Goal: Communication & Community: Ask a question

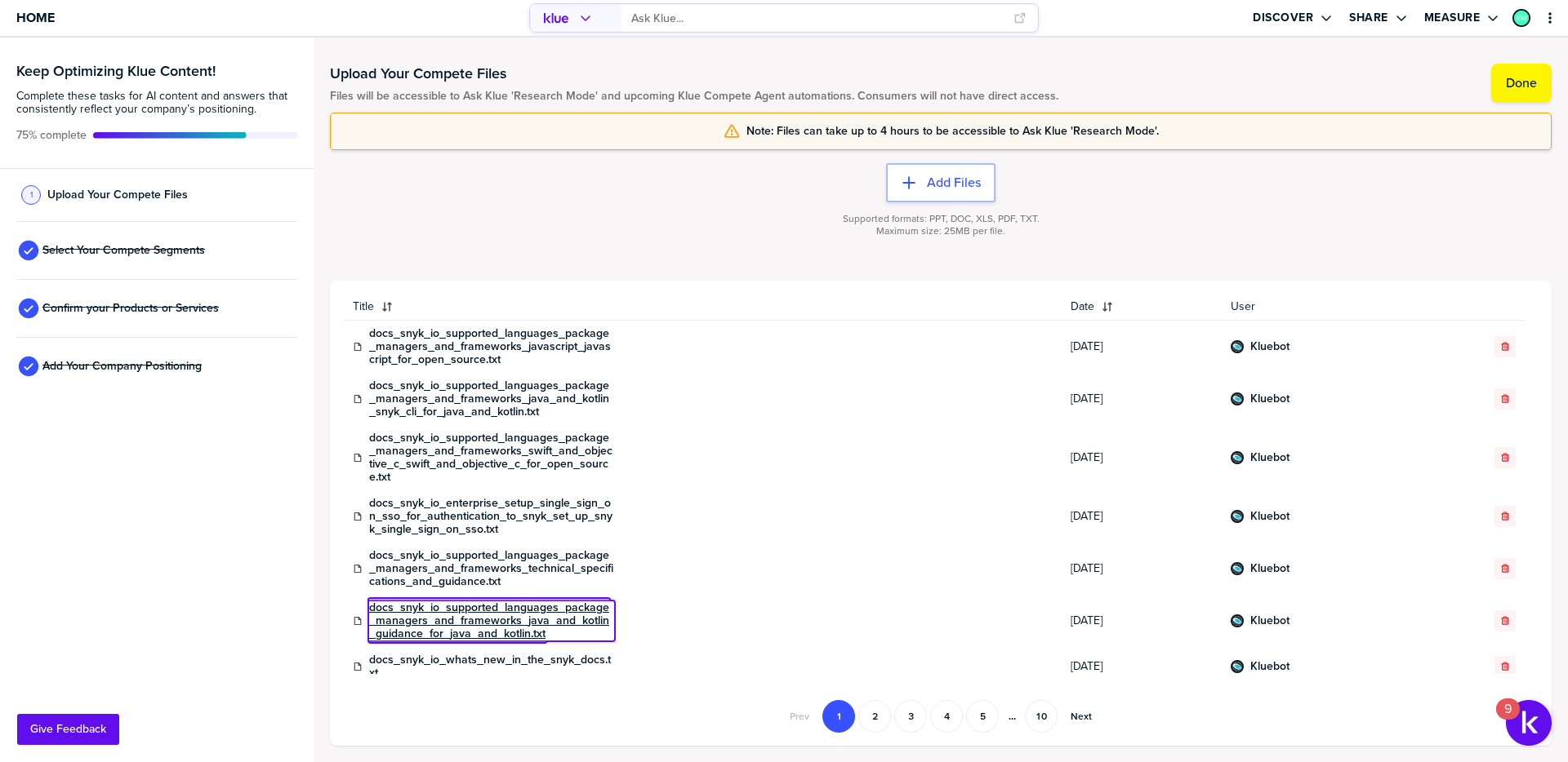
click at [511, 620] on link "docs_snyk_io_supported_languages_package_managers_and_frameworks_java_and_kotli…" at bounding box center [492, 621] width 245 height 39
click at [454, 622] on link "docs_snyk_io_supported_languages_package_managers_and_frameworks_java_and_kotli…" at bounding box center [492, 621] width 245 height 39
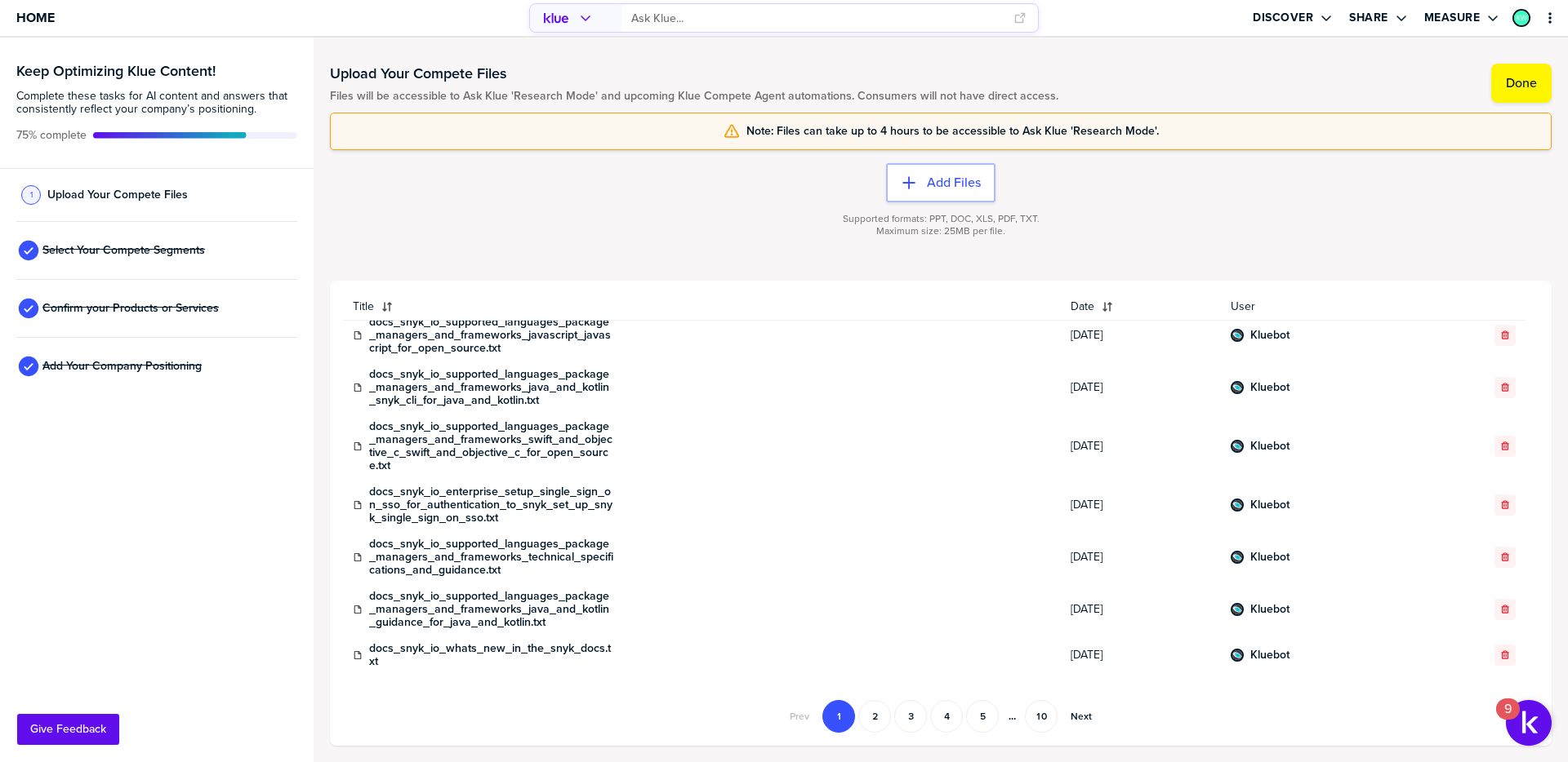
scroll to position [17, 0]
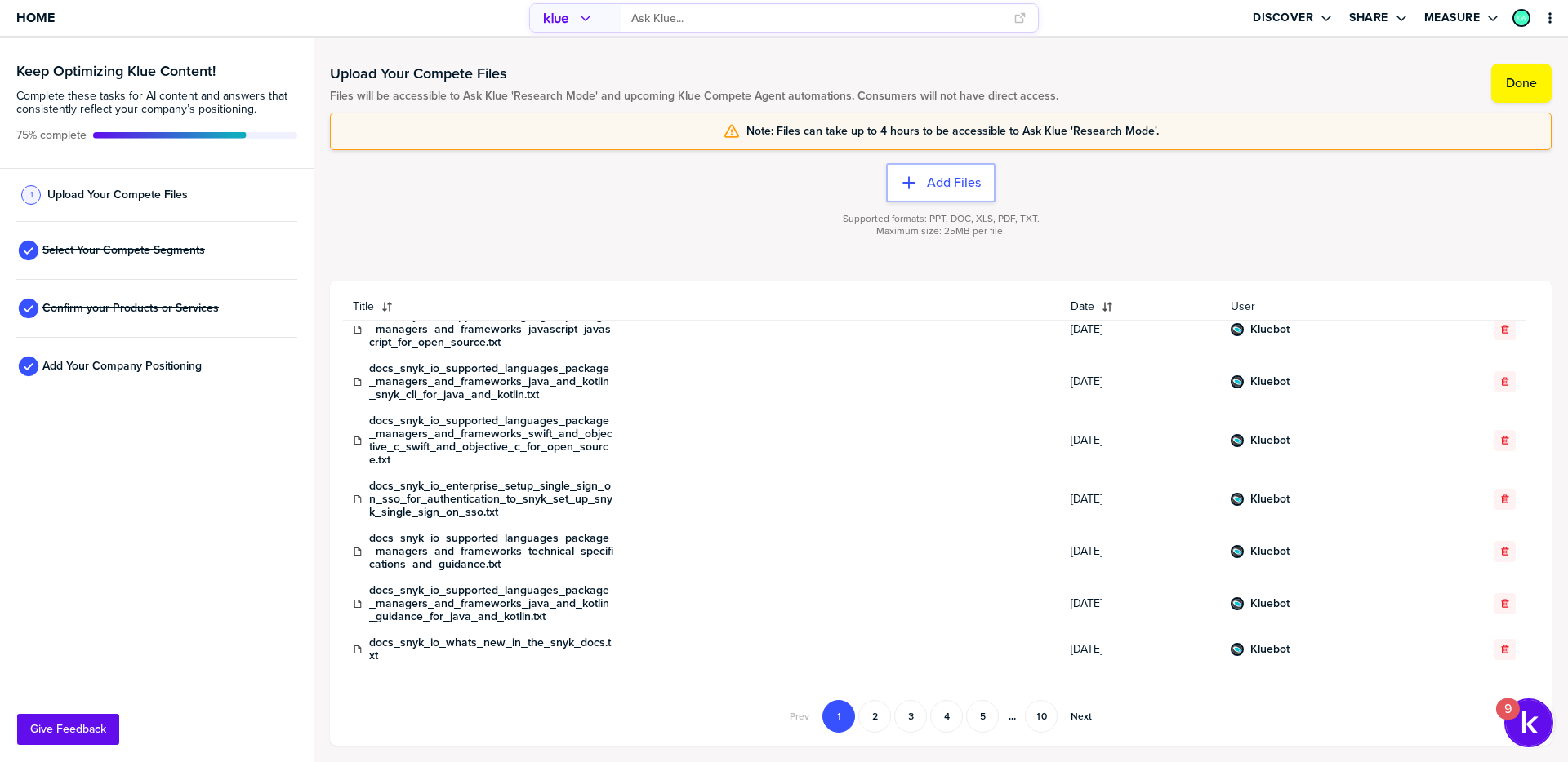
click at [1531, 726] on img "Open Resource Center, 9 new notifications" at bounding box center [1529, 723] width 46 height 46
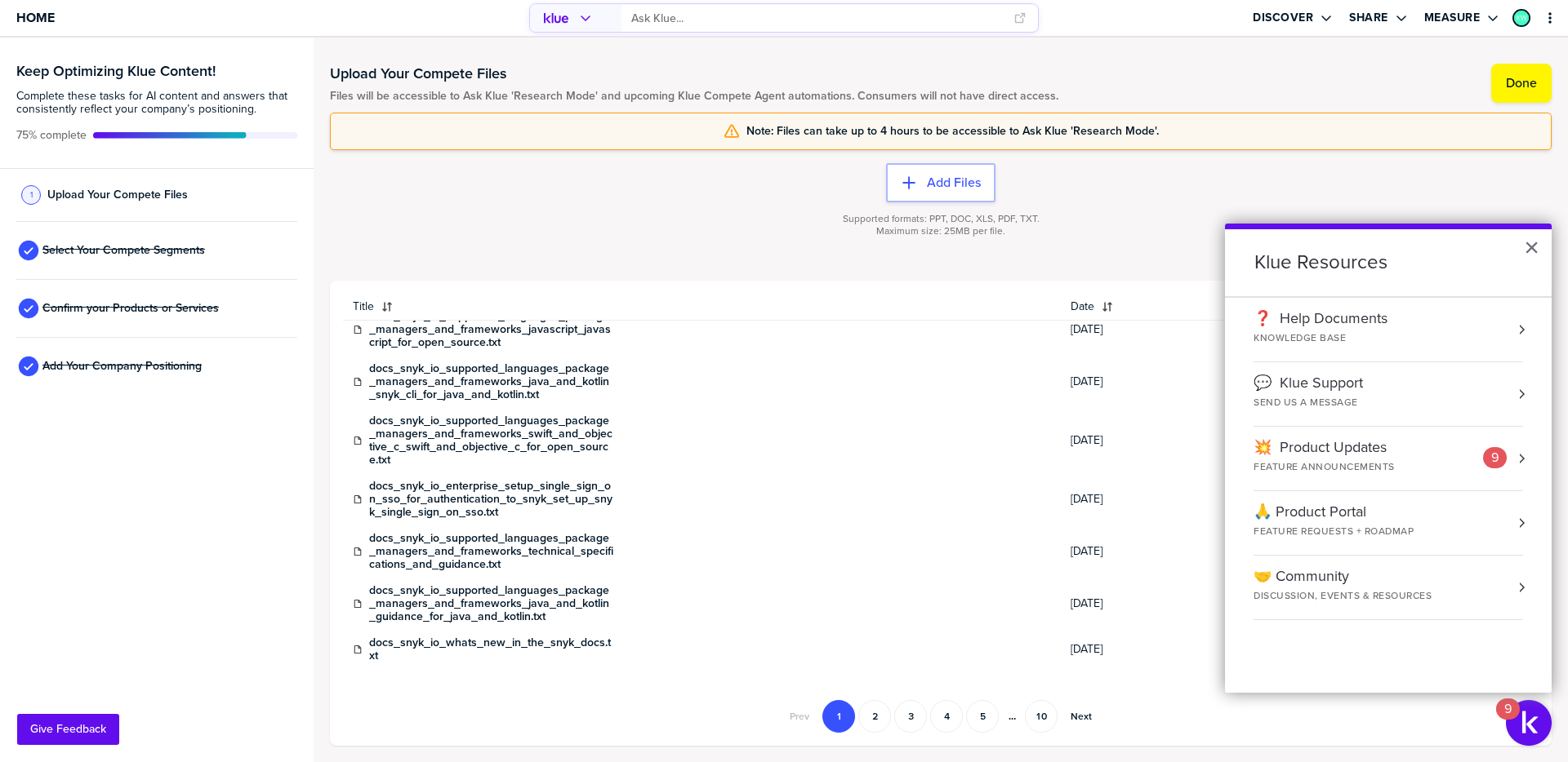
click at [1318, 398] on div "SEND US A MESSAGE" at bounding box center [1325, 403] width 142 height 14
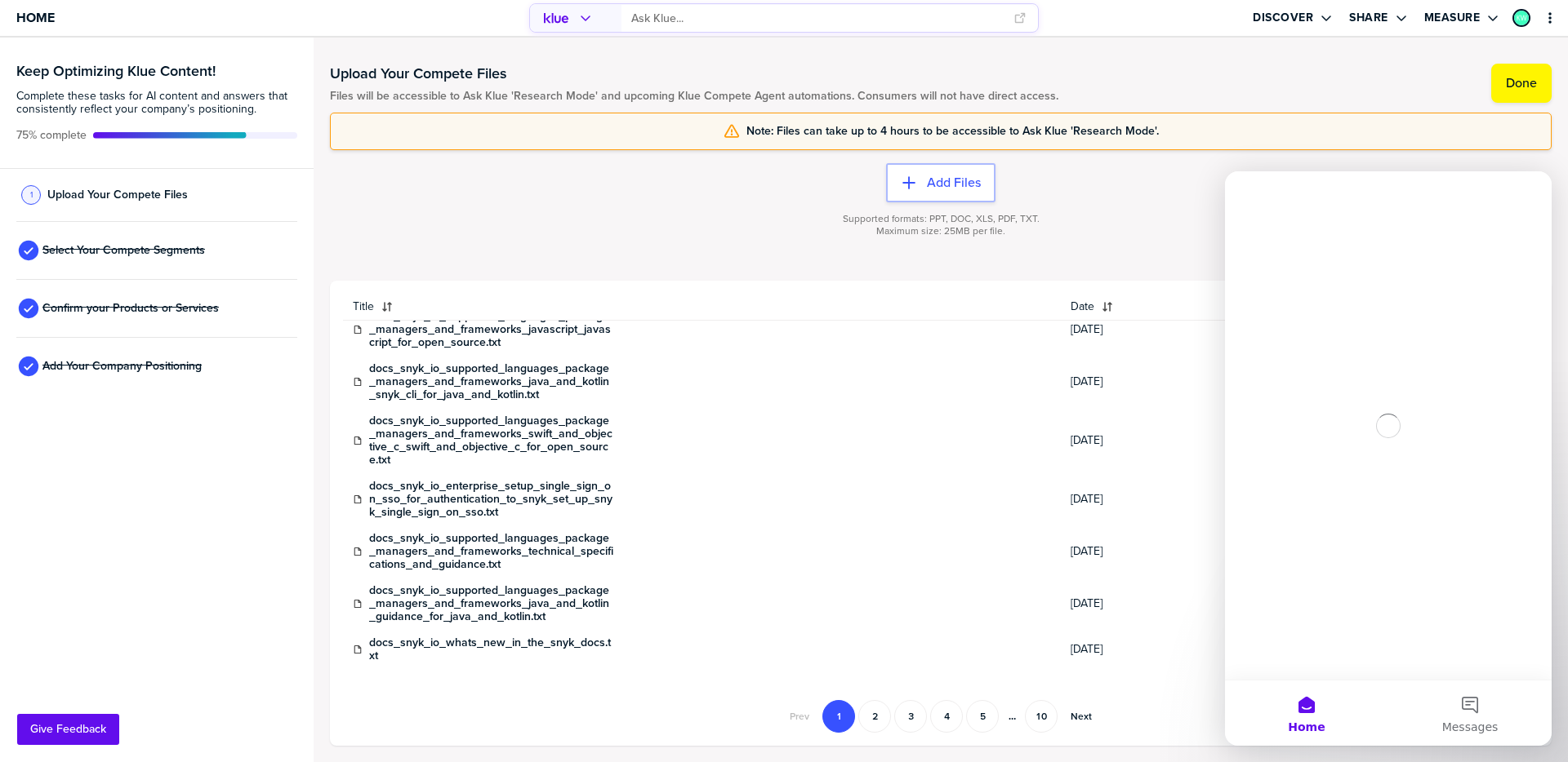
scroll to position [0, 0]
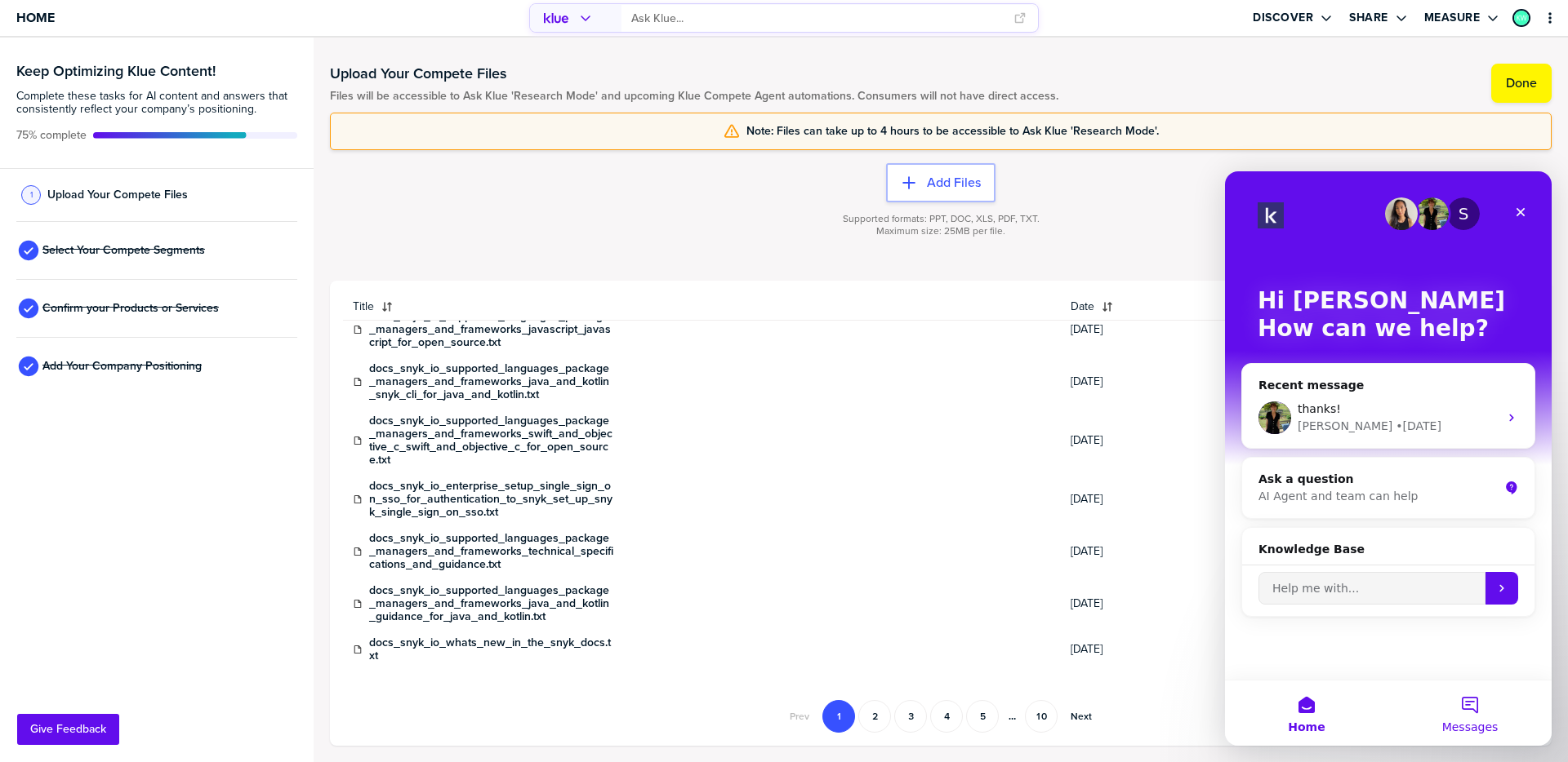
click at [1474, 715] on button "Messages" at bounding box center [1470, 713] width 163 height 66
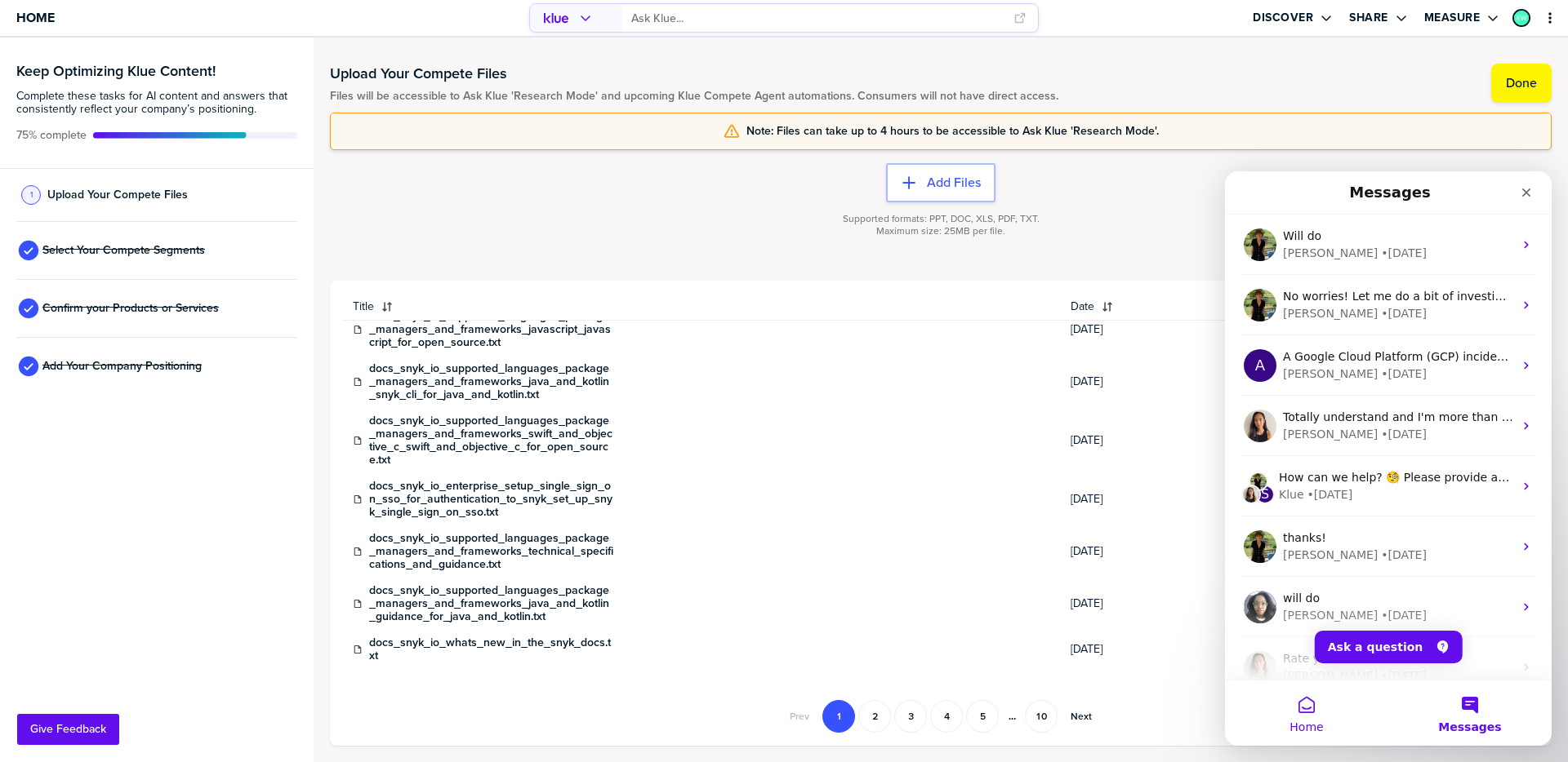
click at [1318, 715] on button "Home" at bounding box center [1307, 713] width 163 height 66
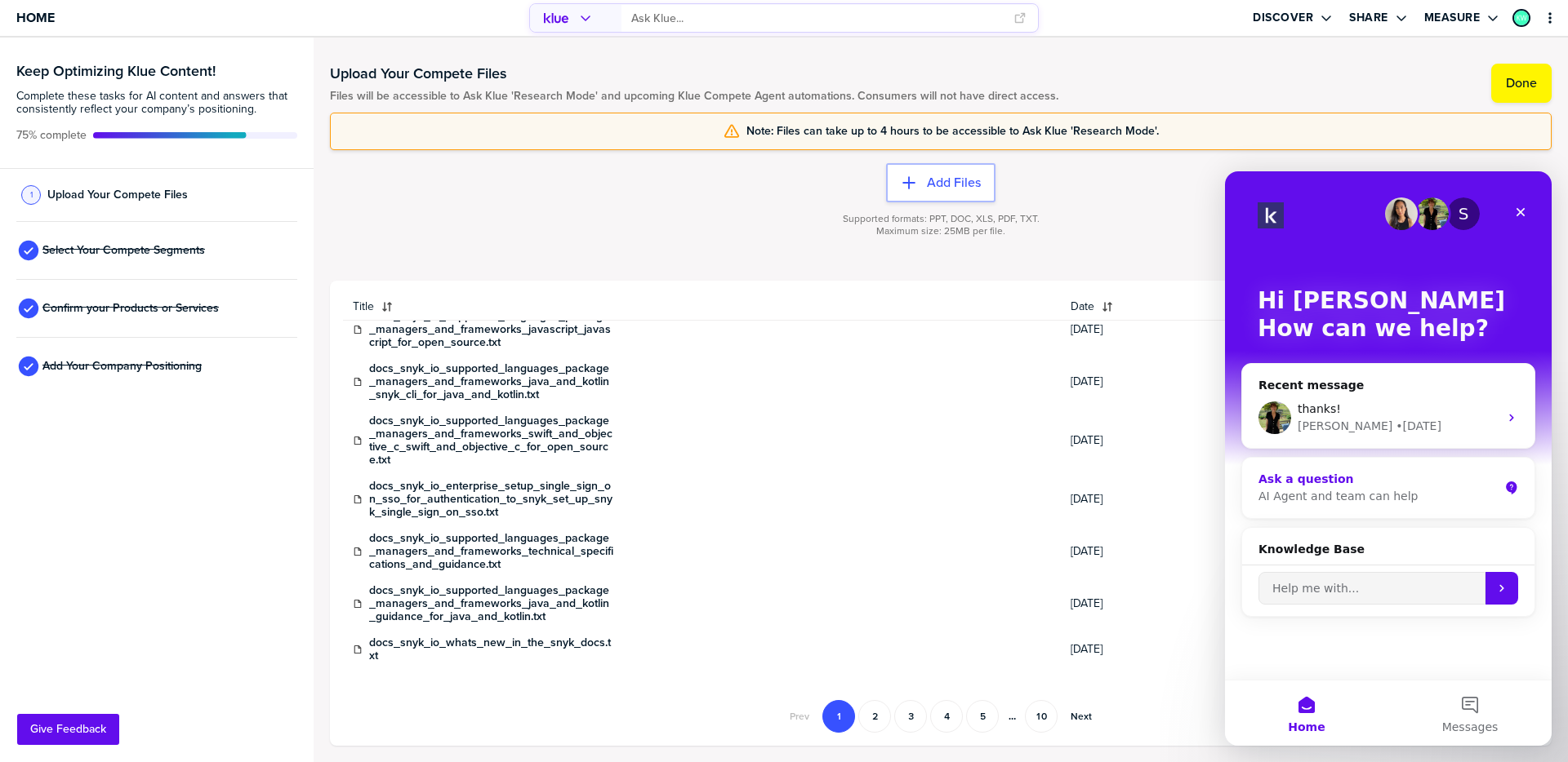
click at [1342, 483] on div "Ask a question" at bounding box center [1379, 479] width 240 height 17
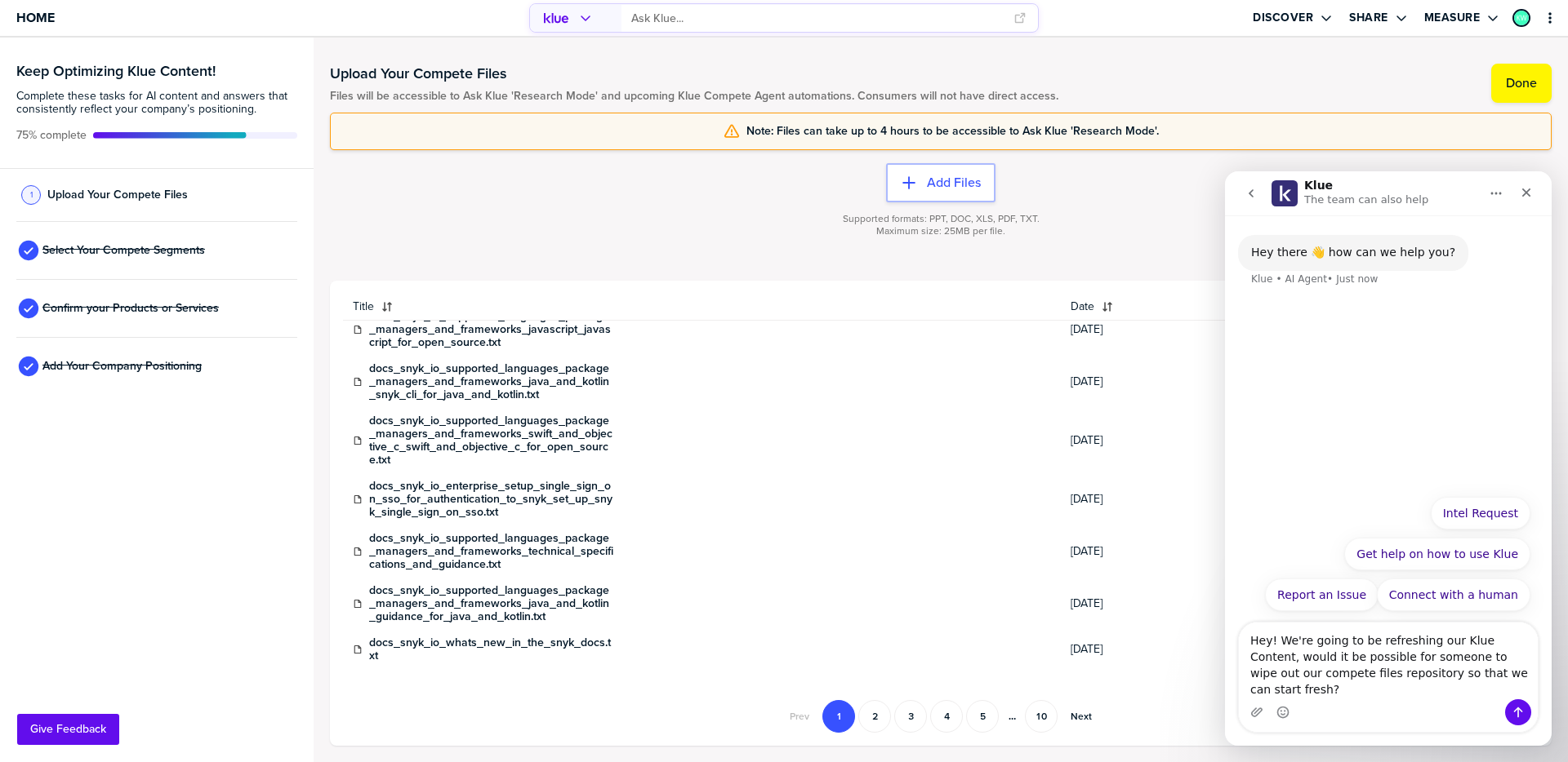
type textarea "Hey! We're going to be refreshing our Klue Content, would it be possible for so…"
